Goal: Navigation & Orientation: Find specific page/section

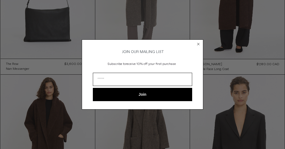
scroll to position [118, 0]
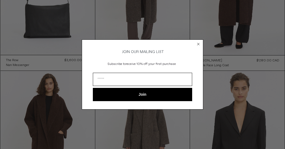
click at [198, 44] on circle "Close dialog" at bounding box center [198, 44] width 5 height 5
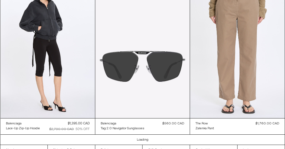
scroll to position [4950, 0]
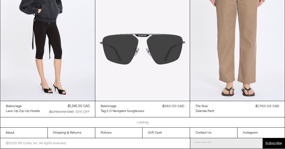
click at [145, 123] on link "Loading" at bounding box center [143, 122] width 12 height 4
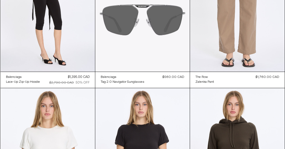
scroll to position [4981, 0]
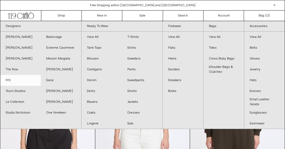
click at [11, 79] on link "R13" at bounding box center [20, 80] width 40 height 11
